Goal: Transaction & Acquisition: Book appointment/travel/reservation

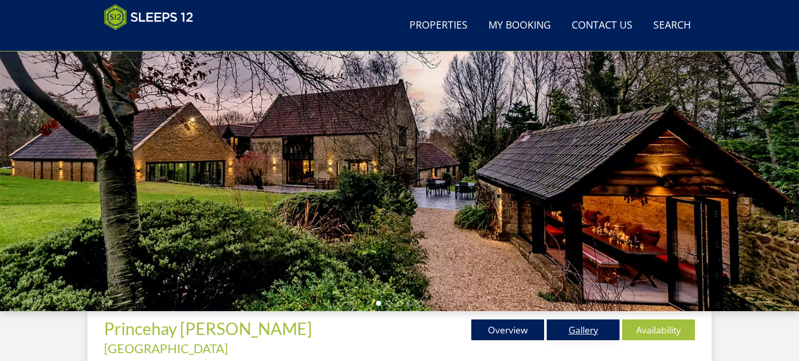
click at [571, 330] on link "Gallery" at bounding box center [583, 330] width 73 height 21
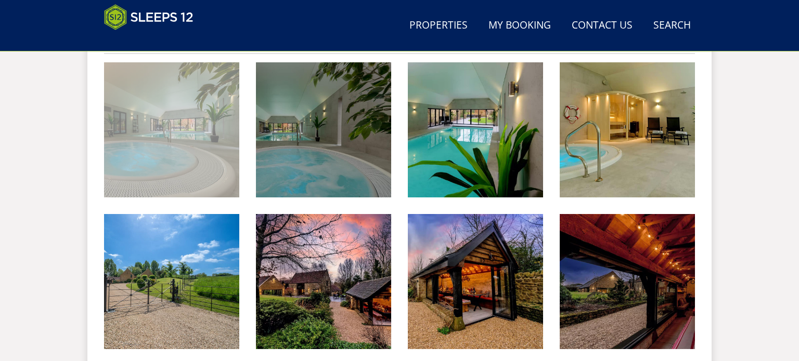
scroll to position [459, 0]
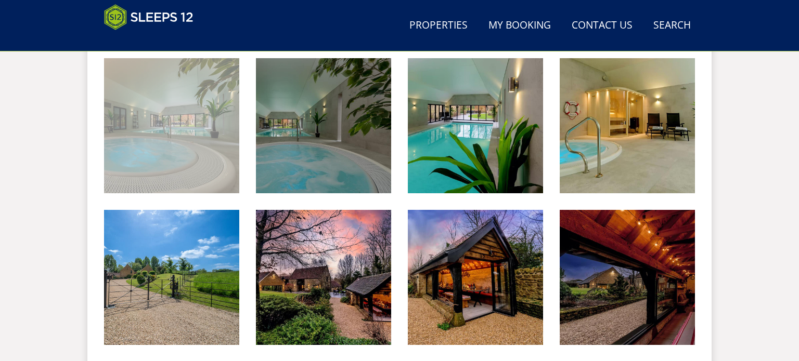
click at [188, 97] on img at bounding box center [171, 125] width 135 height 135
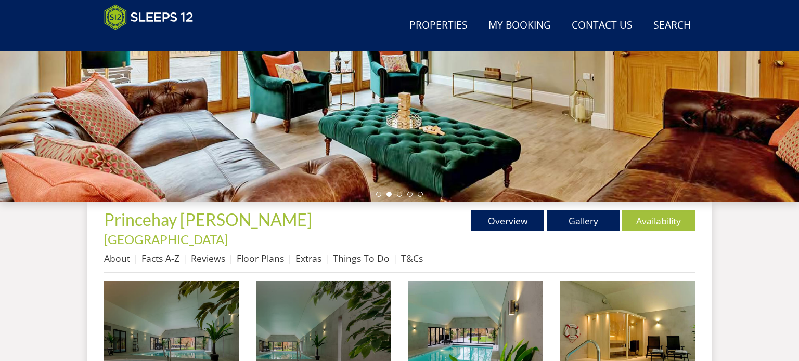
scroll to position [239, 0]
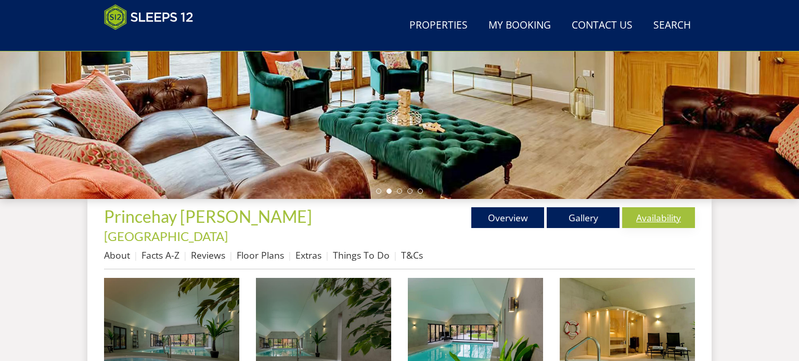
click at [659, 208] on link "Availability" at bounding box center [658, 217] width 73 height 21
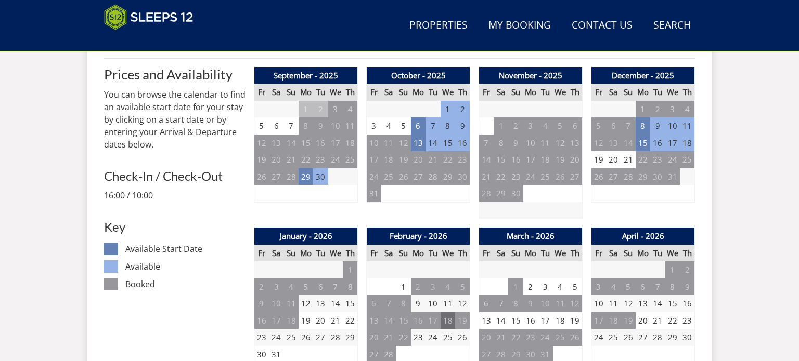
scroll to position [451, 0]
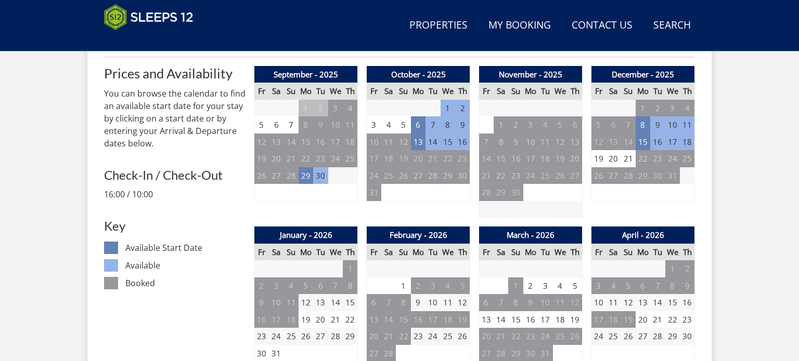
click at [689, 184] on td "8" at bounding box center [687, 192] width 15 height 17
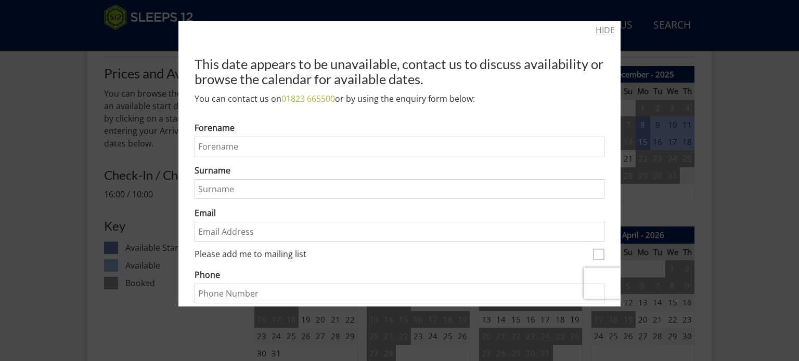
click at [608, 33] on link "HIDE" at bounding box center [604, 30] width 19 height 12
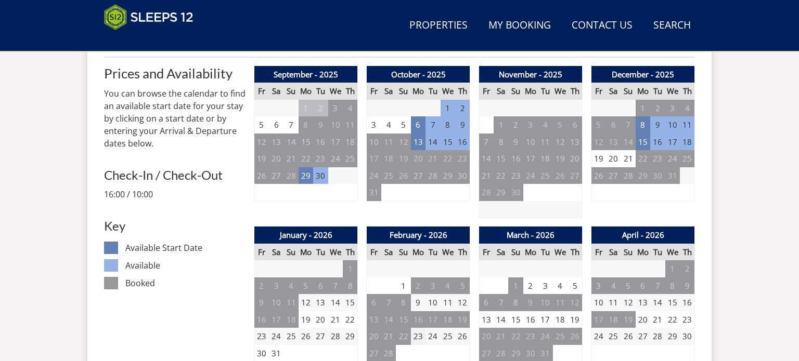
click at [423, 328] on td "23" at bounding box center [418, 336] width 15 height 17
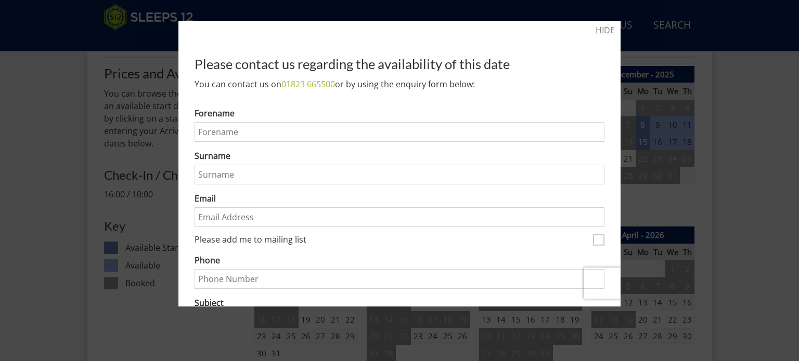
click at [612, 25] on link "HIDE" at bounding box center [604, 30] width 19 height 12
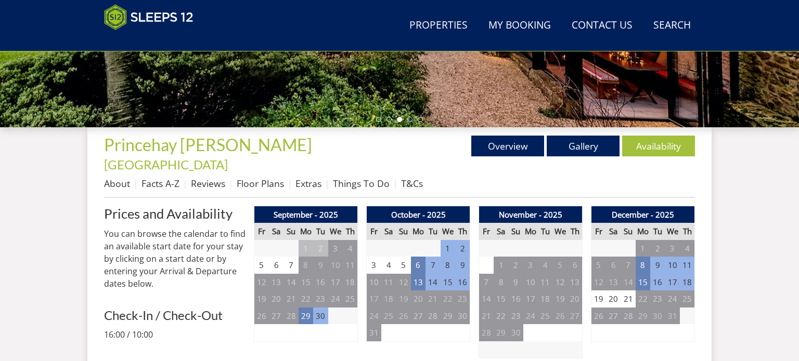
scroll to position [303, 0]
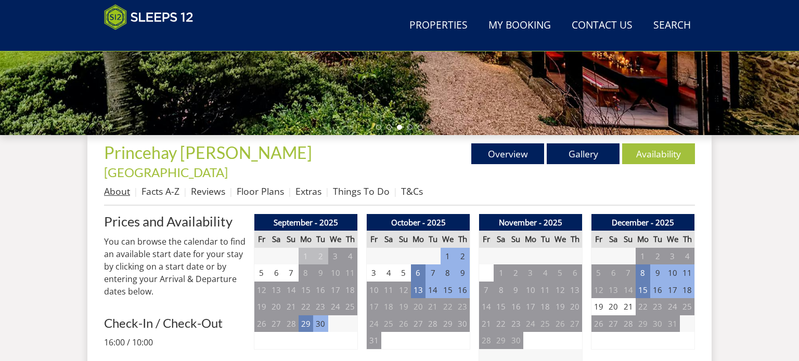
click at [121, 185] on link "About" at bounding box center [117, 191] width 26 height 12
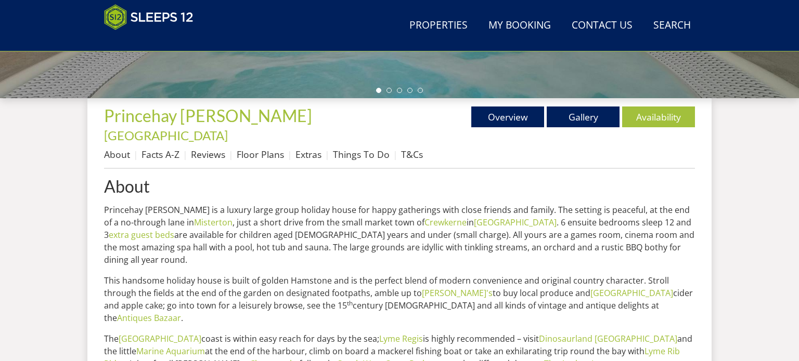
scroll to position [348, 0]
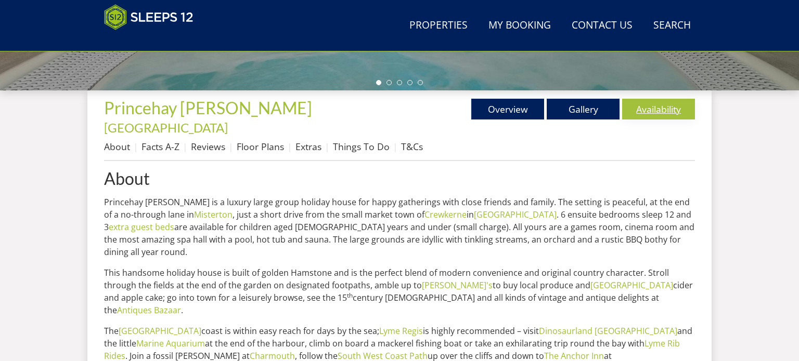
click at [674, 107] on link "Availability" at bounding box center [658, 109] width 73 height 21
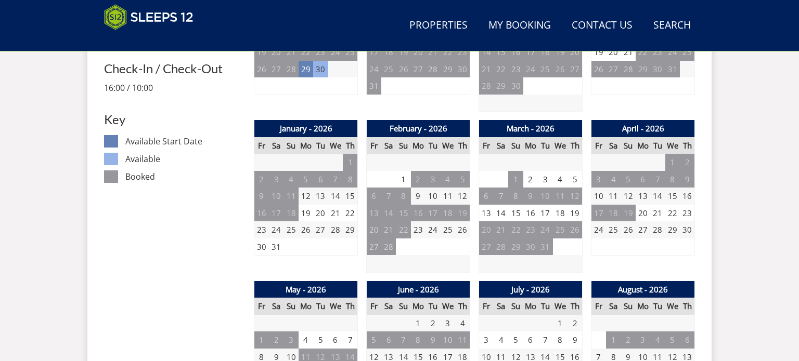
scroll to position [557, 0]
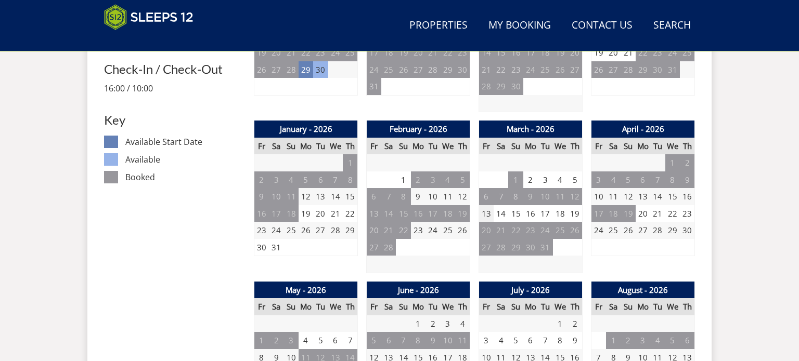
click at [488, 205] on td "13" at bounding box center [486, 213] width 15 height 17
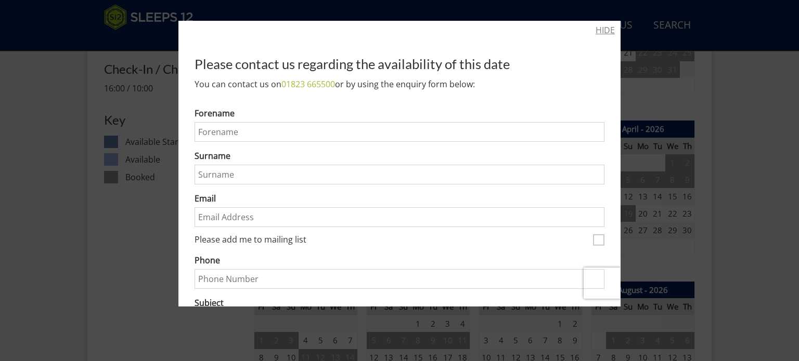
click at [606, 31] on link "HIDE" at bounding box center [604, 30] width 19 height 12
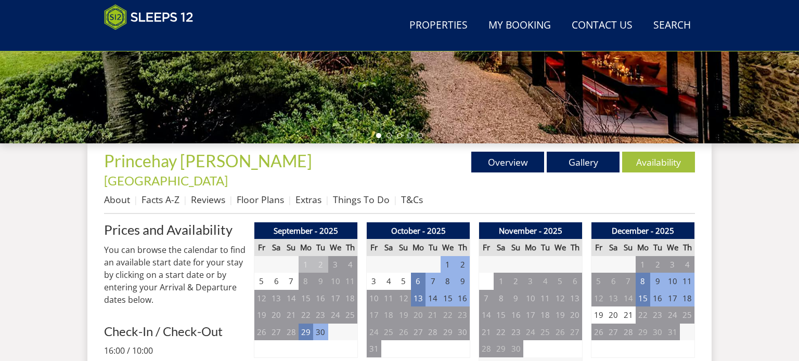
scroll to position [289, 0]
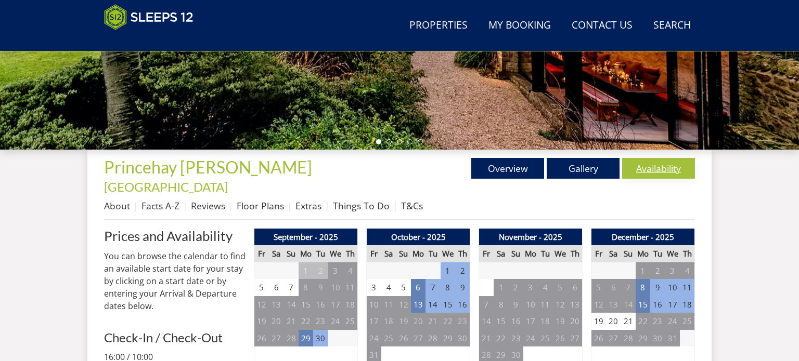
click at [634, 162] on link "Availability" at bounding box center [658, 168] width 73 height 21
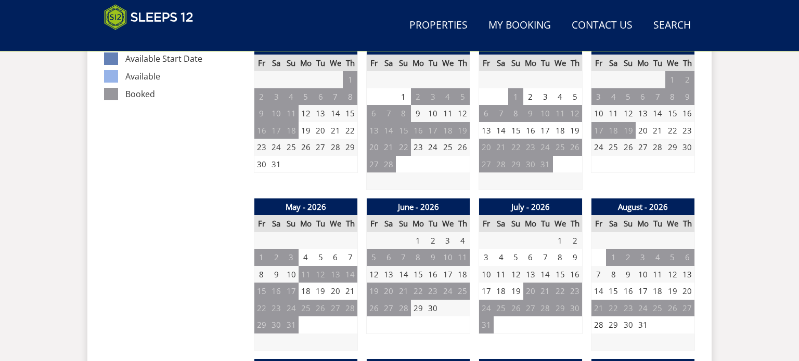
scroll to position [640, 0]
